Goal: Find specific page/section: Find specific page/section

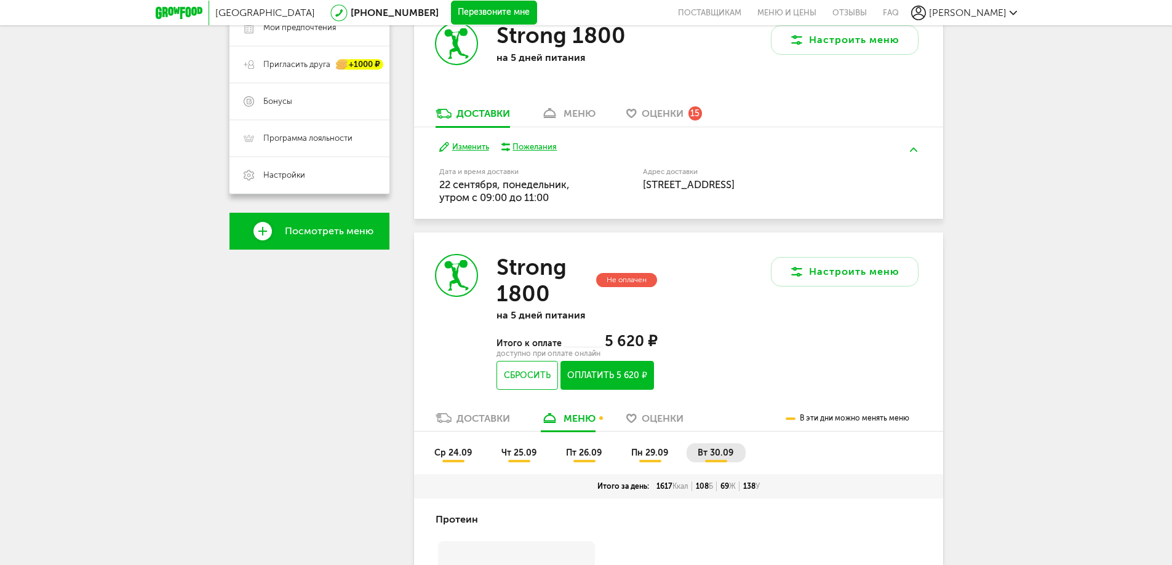
scroll to position [123, 0]
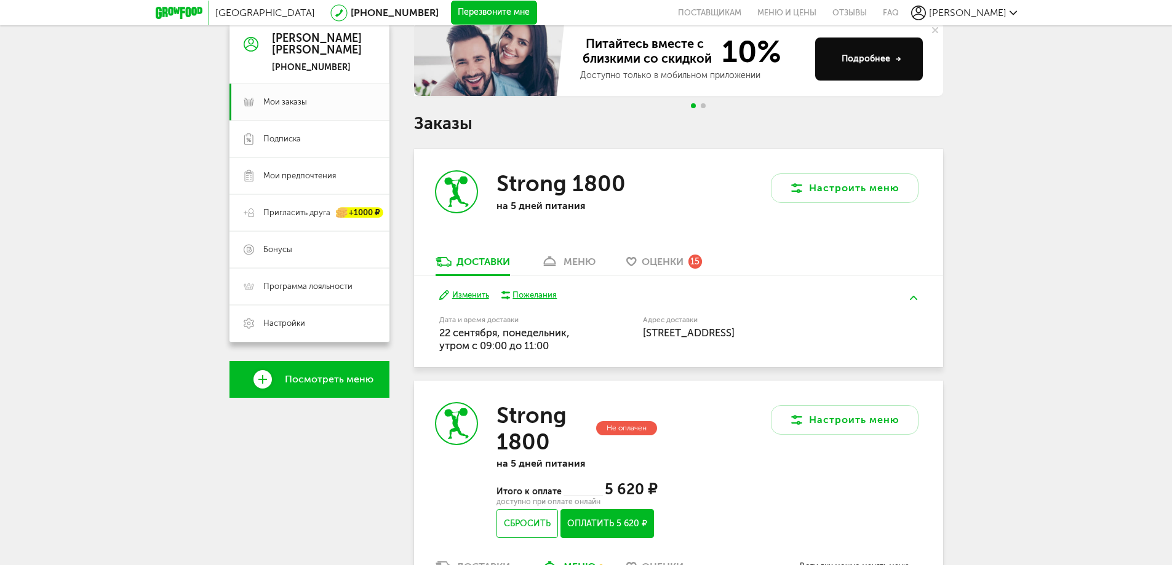
click at [570, 258] on div "меню" at bounding box center [580, 262] width 32 height 12
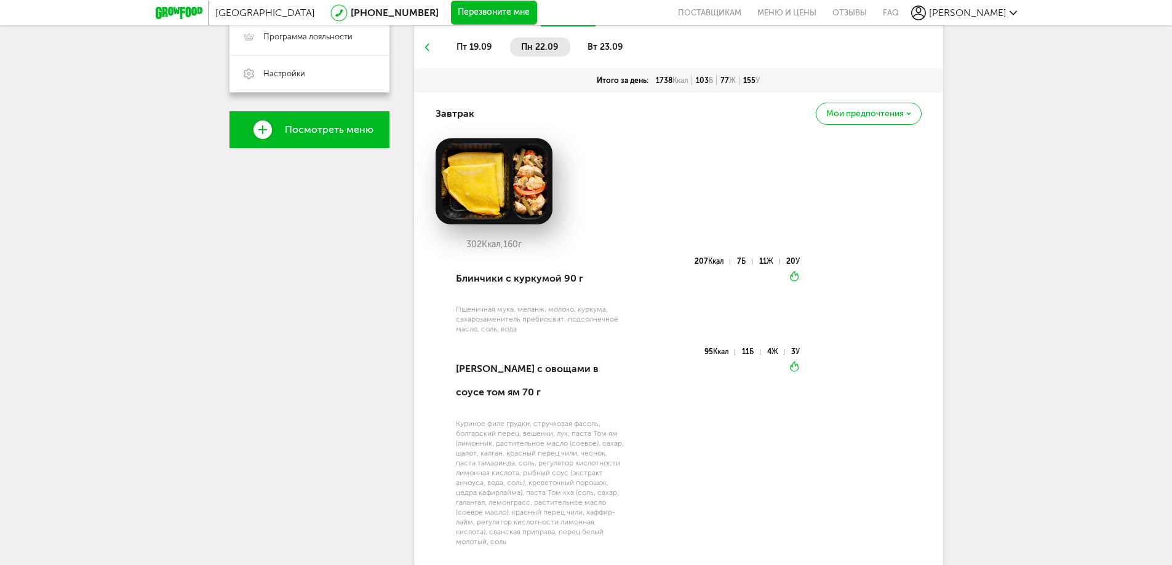
scroll to position [241, 0]
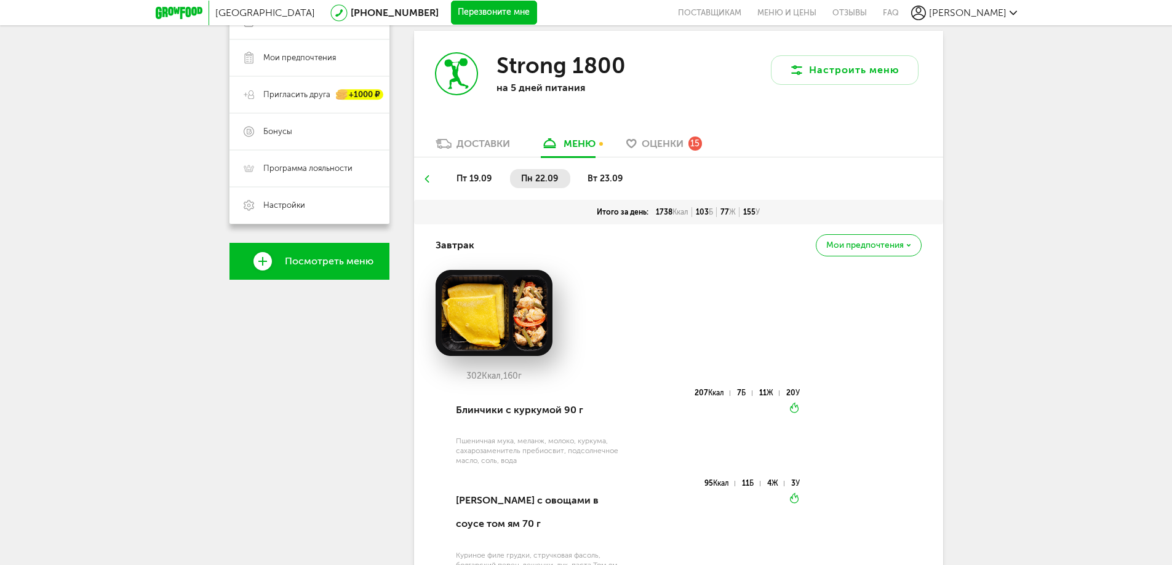
click at [610, 175] on span "вт 23.09" at bounding box center [604, 178] width 35 height 10
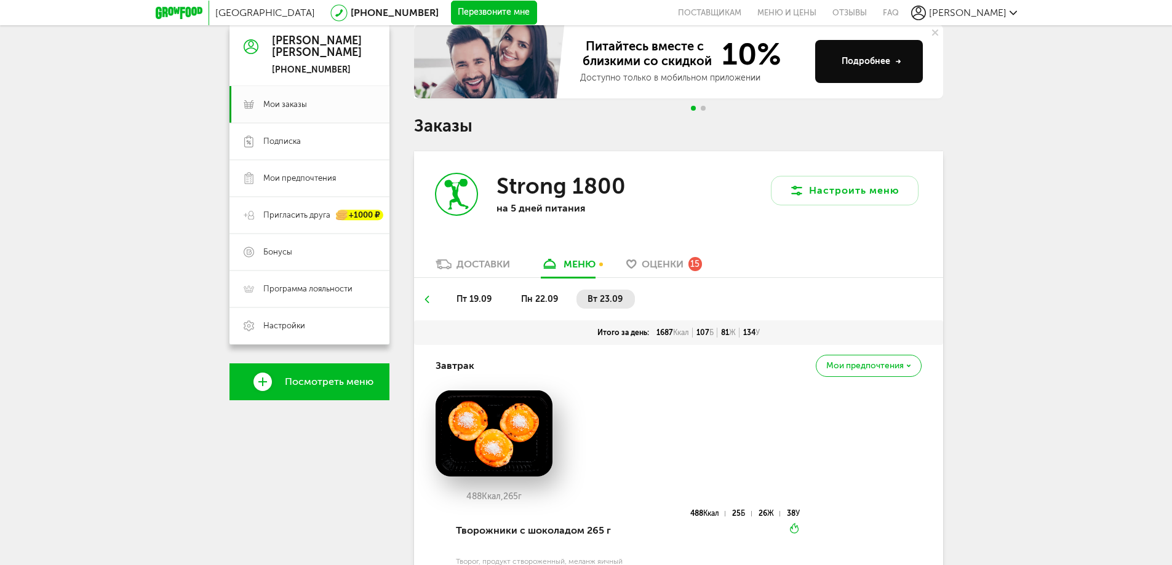
scroll to position [0, 0]
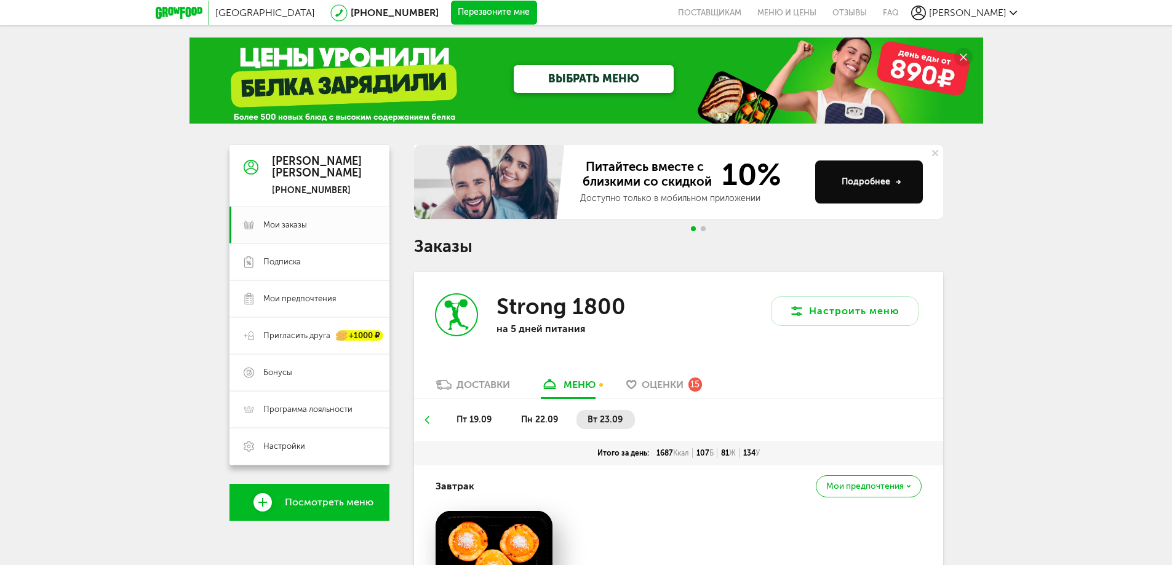
click at [480, 386] on div "Доставки" at bounding box center [483, 385] width 54 height 12
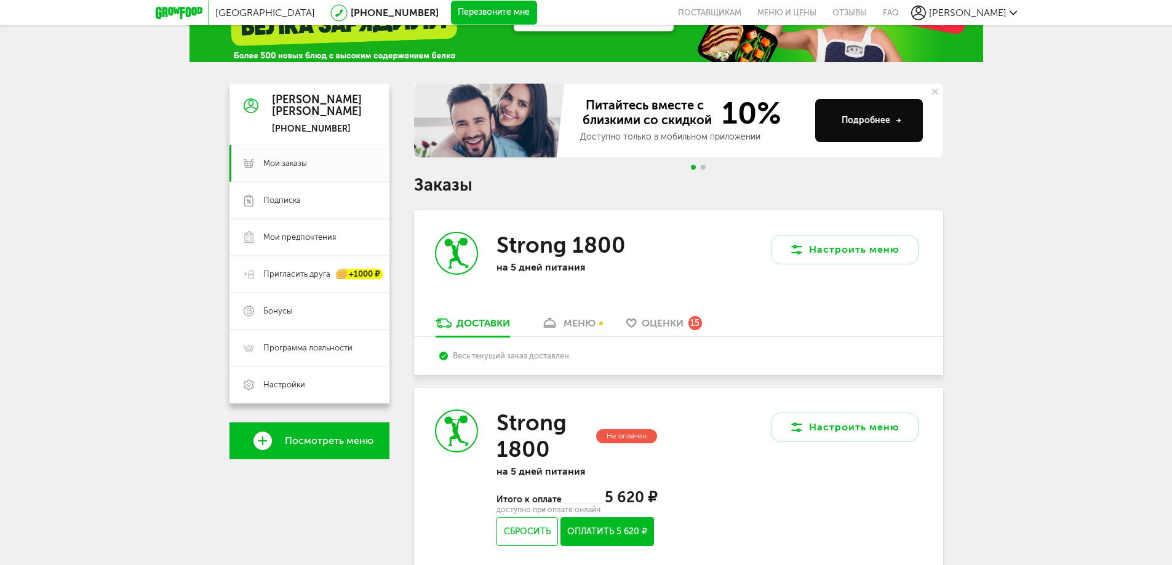
click at [576, 322] on div "меню" at bounding box center [580, 323] width 32 height 12
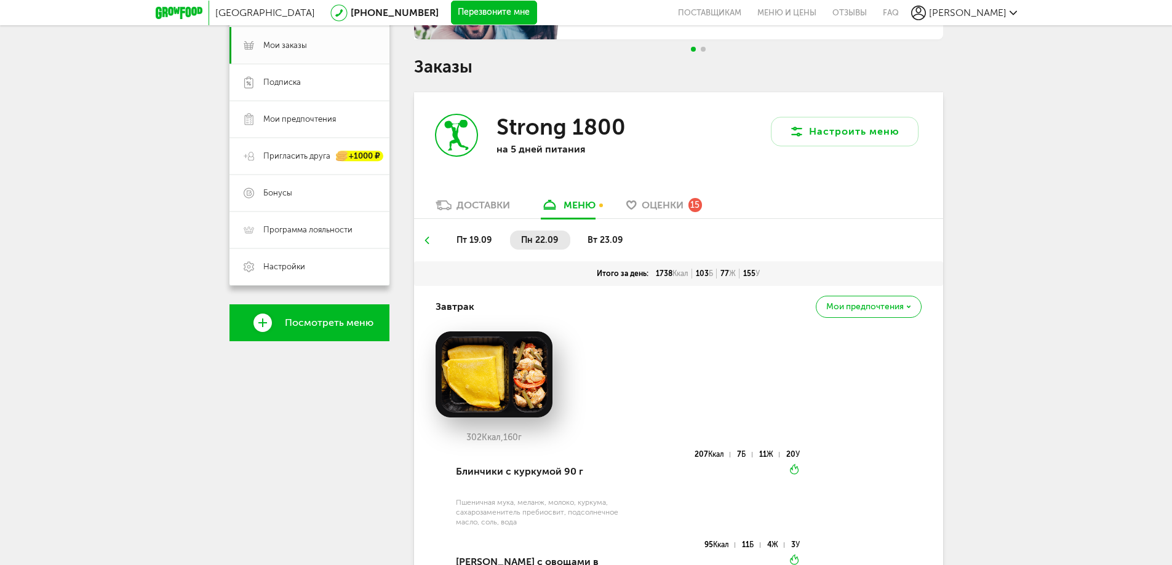
scroll to position [241, 0]
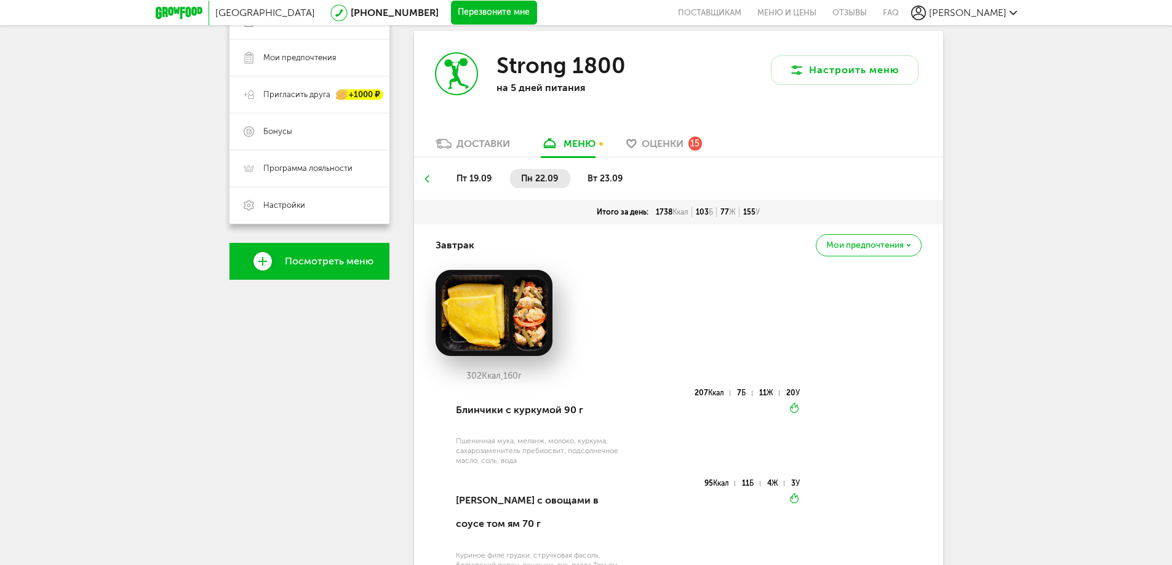
click at [477, 177] on span "пт 19.09" at bounding box center [473, 178] width 35 height 10
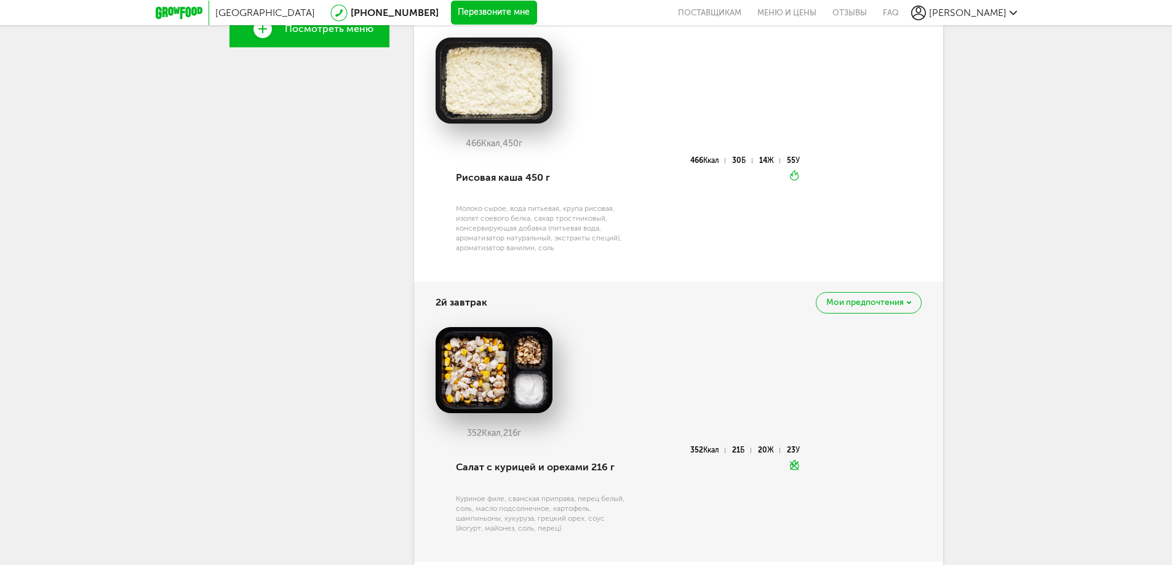
scroll to position [303, 0]
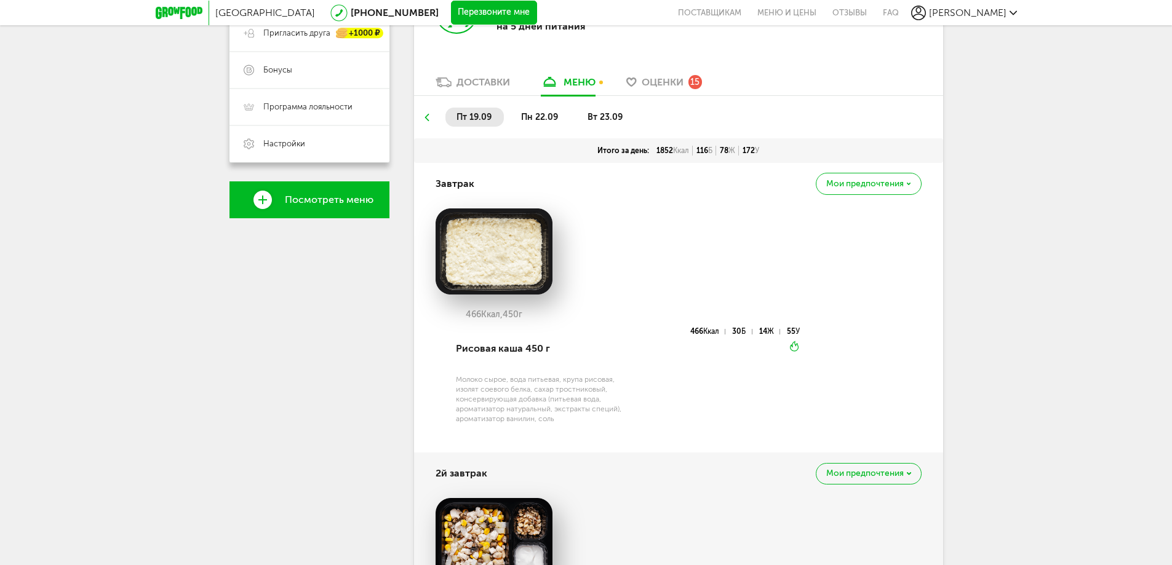
click at [535, 125] on li "пн 22.09" at bounding box center [540, 117] width 60 height 19
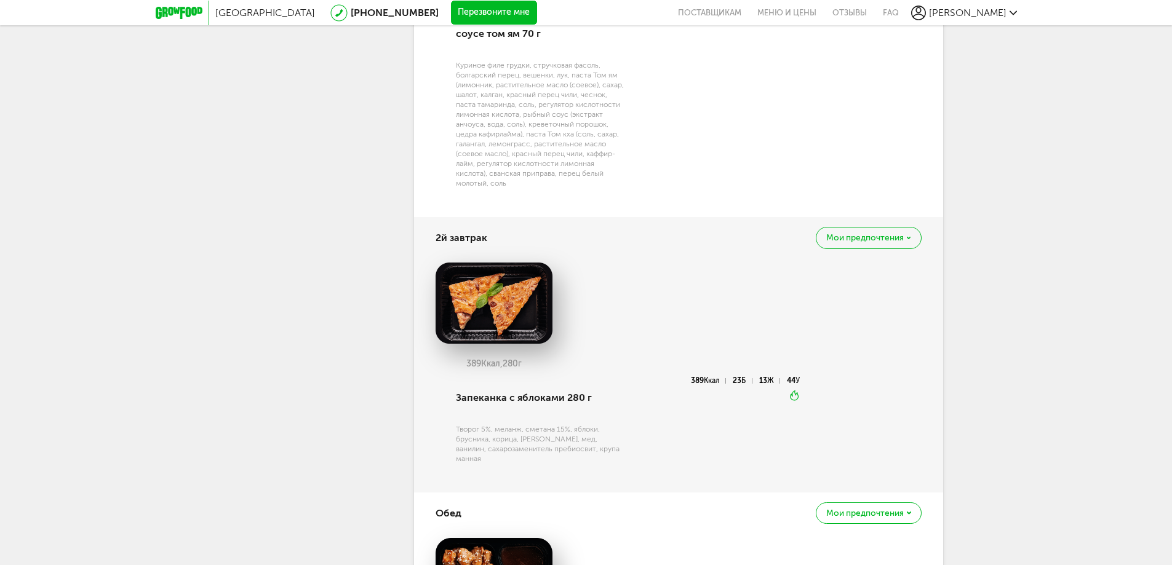
scroll to position [856, 0]
